Goal: Information Seeking & Learning: Learn about a topic

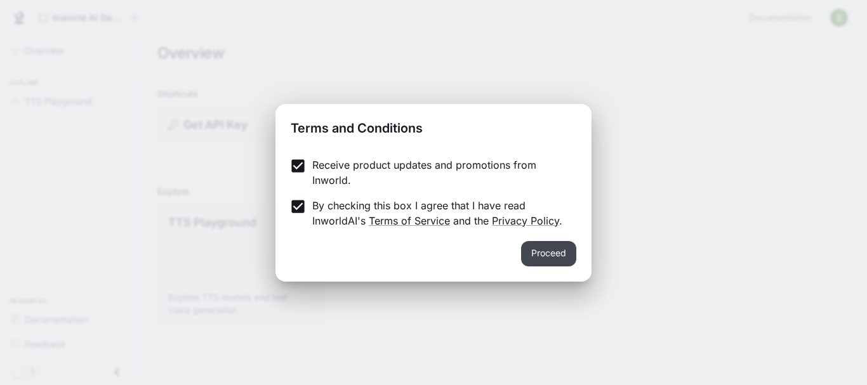
click at [545, 251] on button "Proceed" at bounding box center [548, 253] width 55 height 25
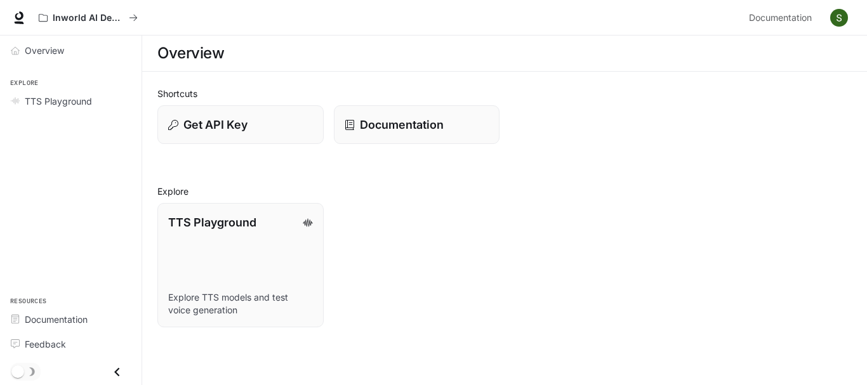
click at [118, 371] on icon "Close drawer" at bounding box center [116, 372] width 17 height 17
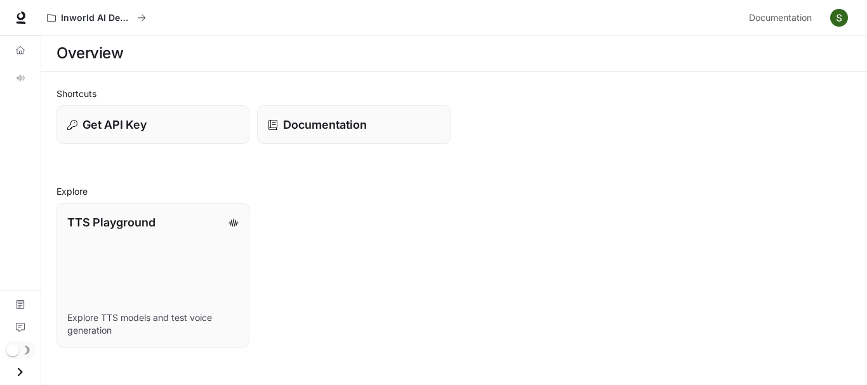
click at [19, 374] on icon "Open drawer" at bounding box center [19, 372] width 17 height 17
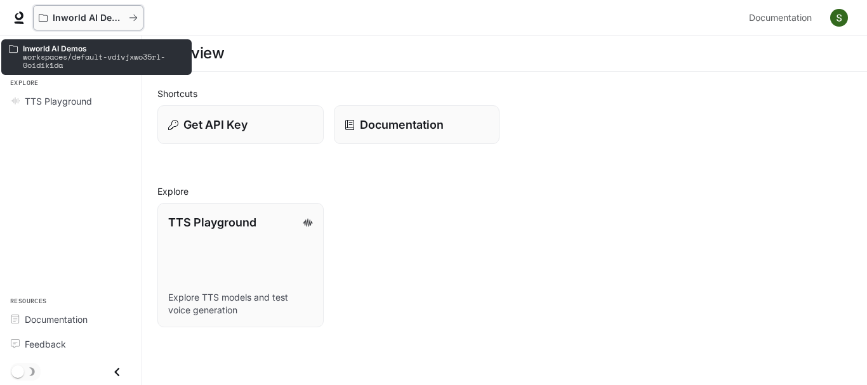
click at [134, 18] on icon "All workspaces" at bounding box center [133, 18] width 8 height 6
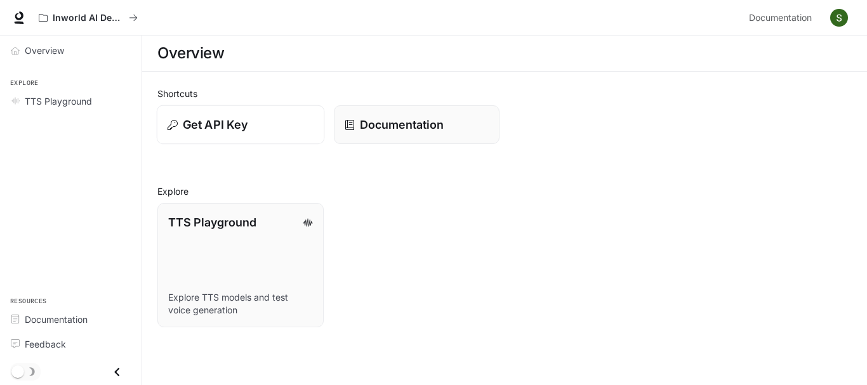
click at [240, 131] on p "Get API Key" at bounding box center [215, 124] width 65 height 17
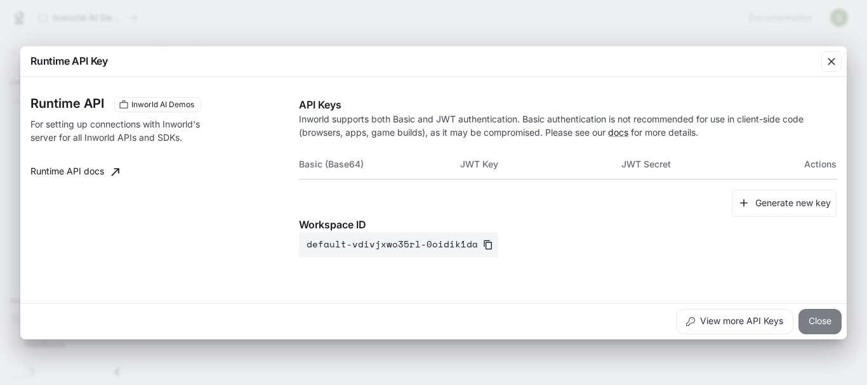
click at [817, 323] on button "Close" at bounding box center [819, 321] width 43 height 25
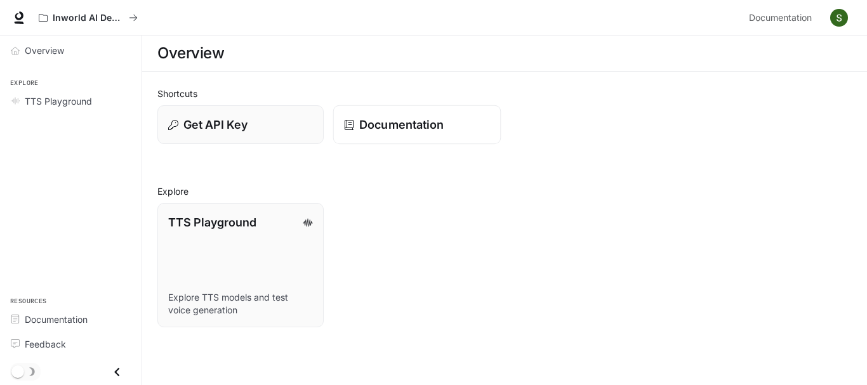
click at [374, 122] on p "Documentation" at bounding box center [401, 124] width 84 height 17
